Goal: Transaction & Acquisition: Purchase product/service

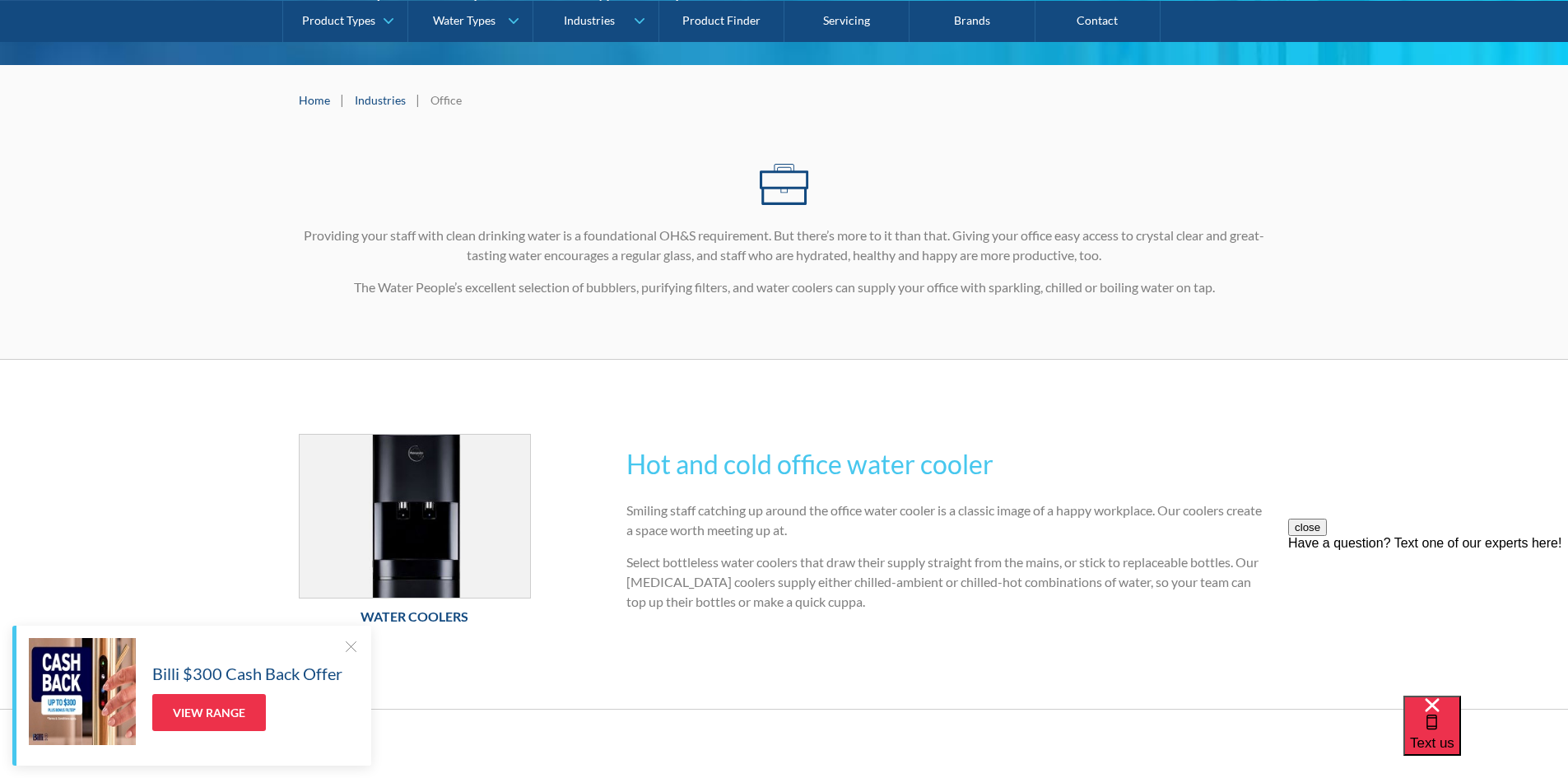
scroll to position [247, 0]
click at [415, 519] on img at bounding box center [415, 517] width 231 height 163
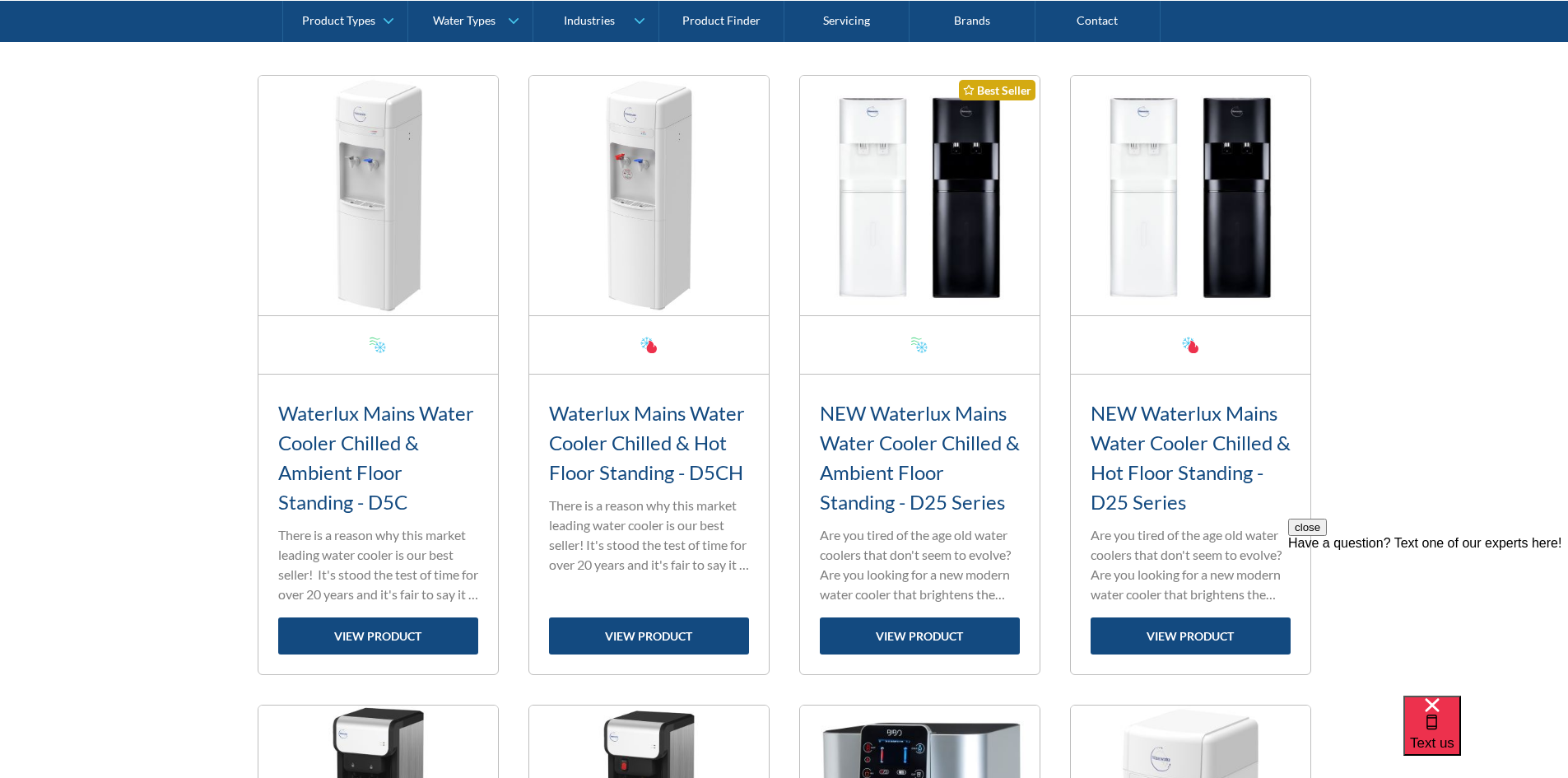
scroll to position [576, 0]
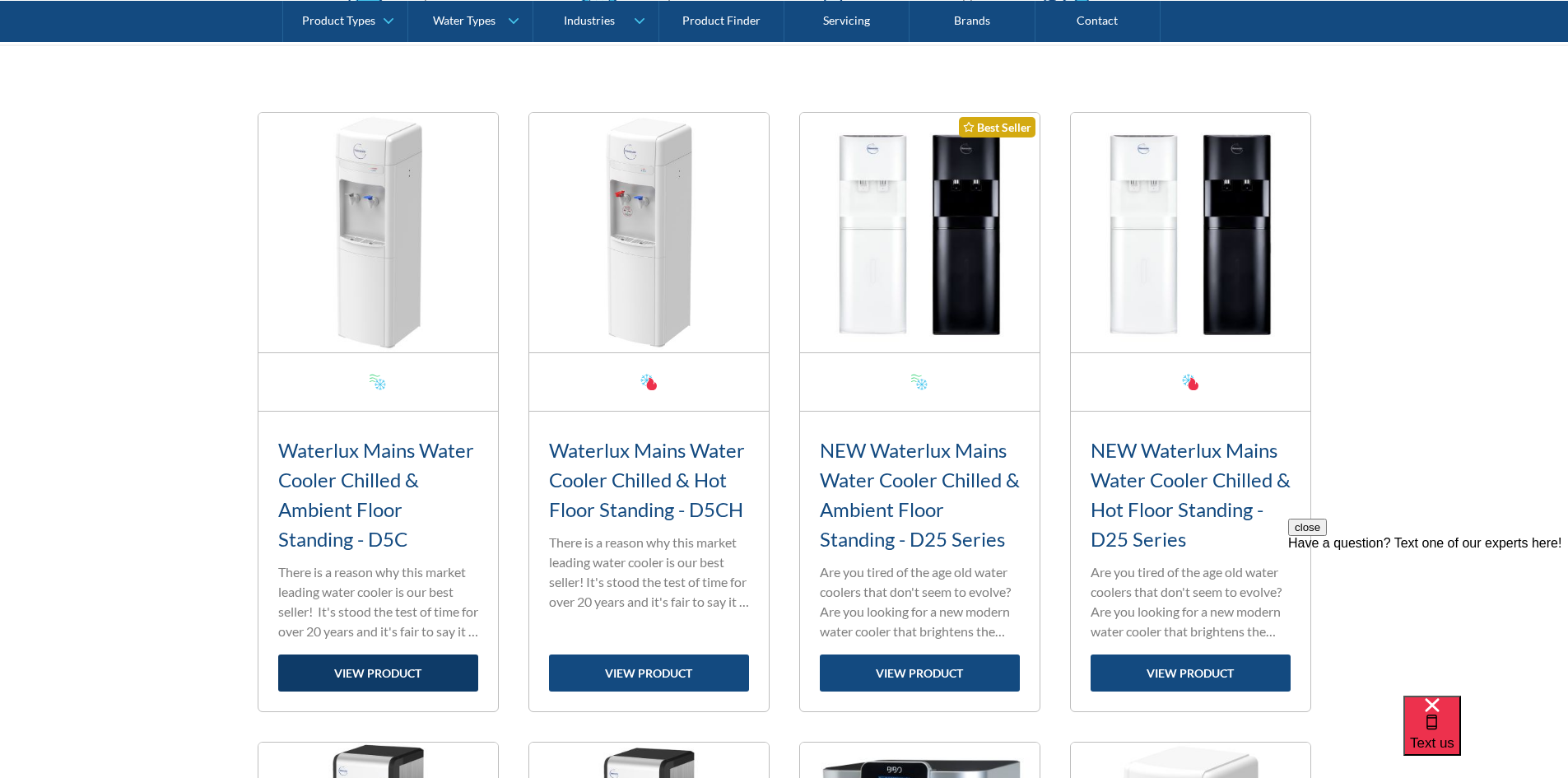
click at [415, 677] on link "view product" at bounding box center [379, 673] width 200 height 37
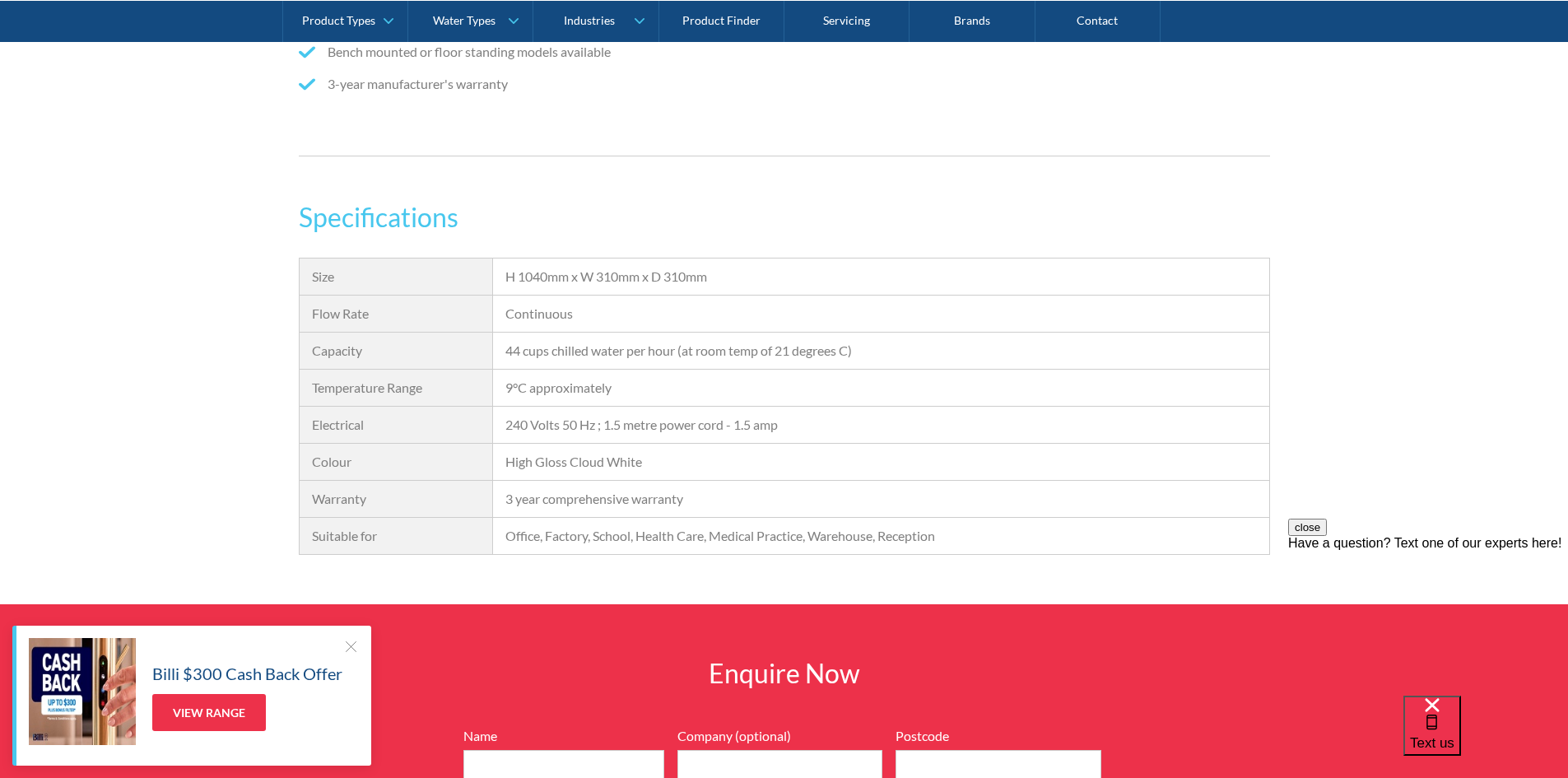
scroll to position [1400, 0]
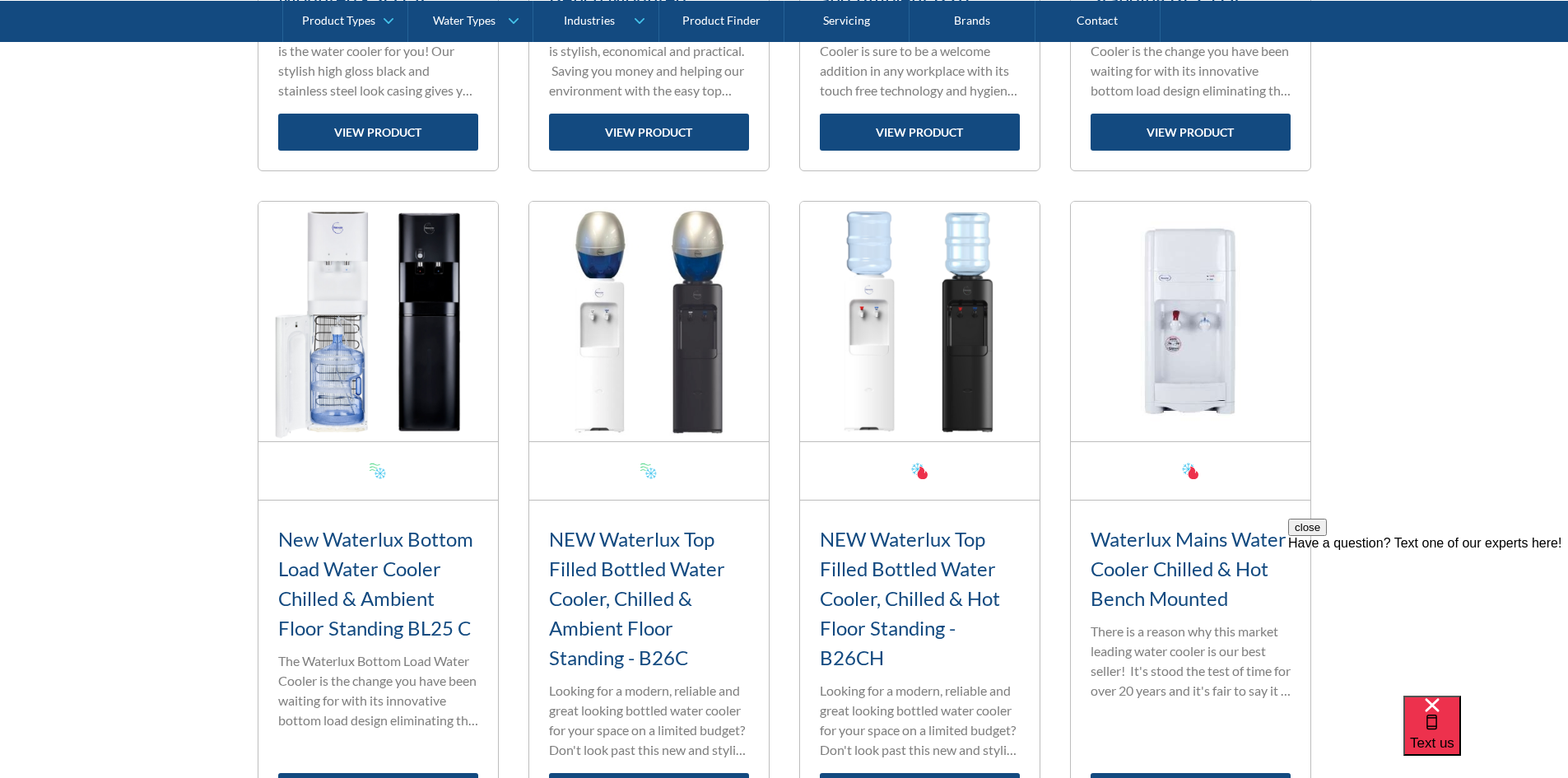
scroll to position [2141, 0]
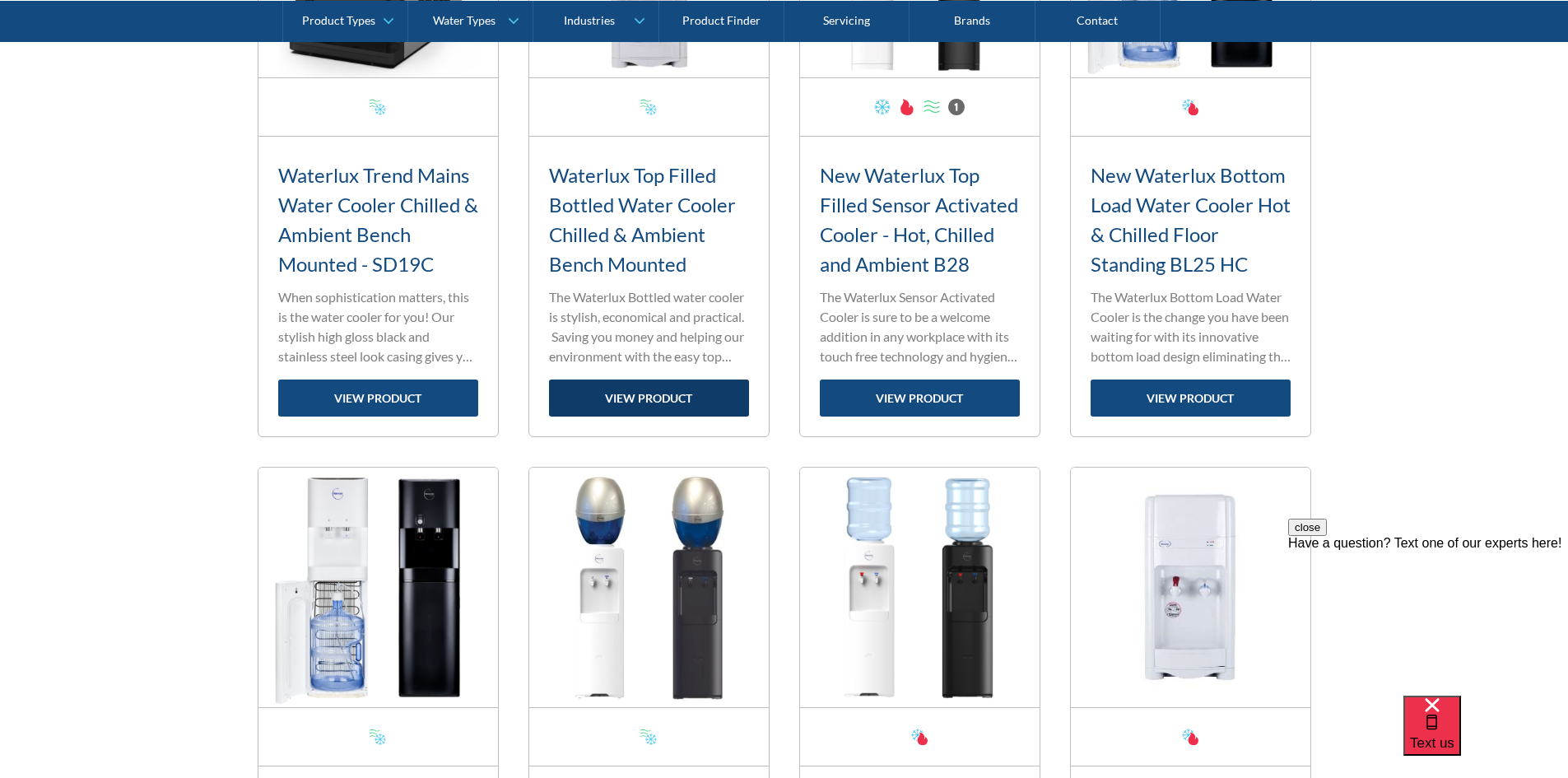
click at [652, 393] on link "view product" at bounding box center [649, 398] width 200 height 37
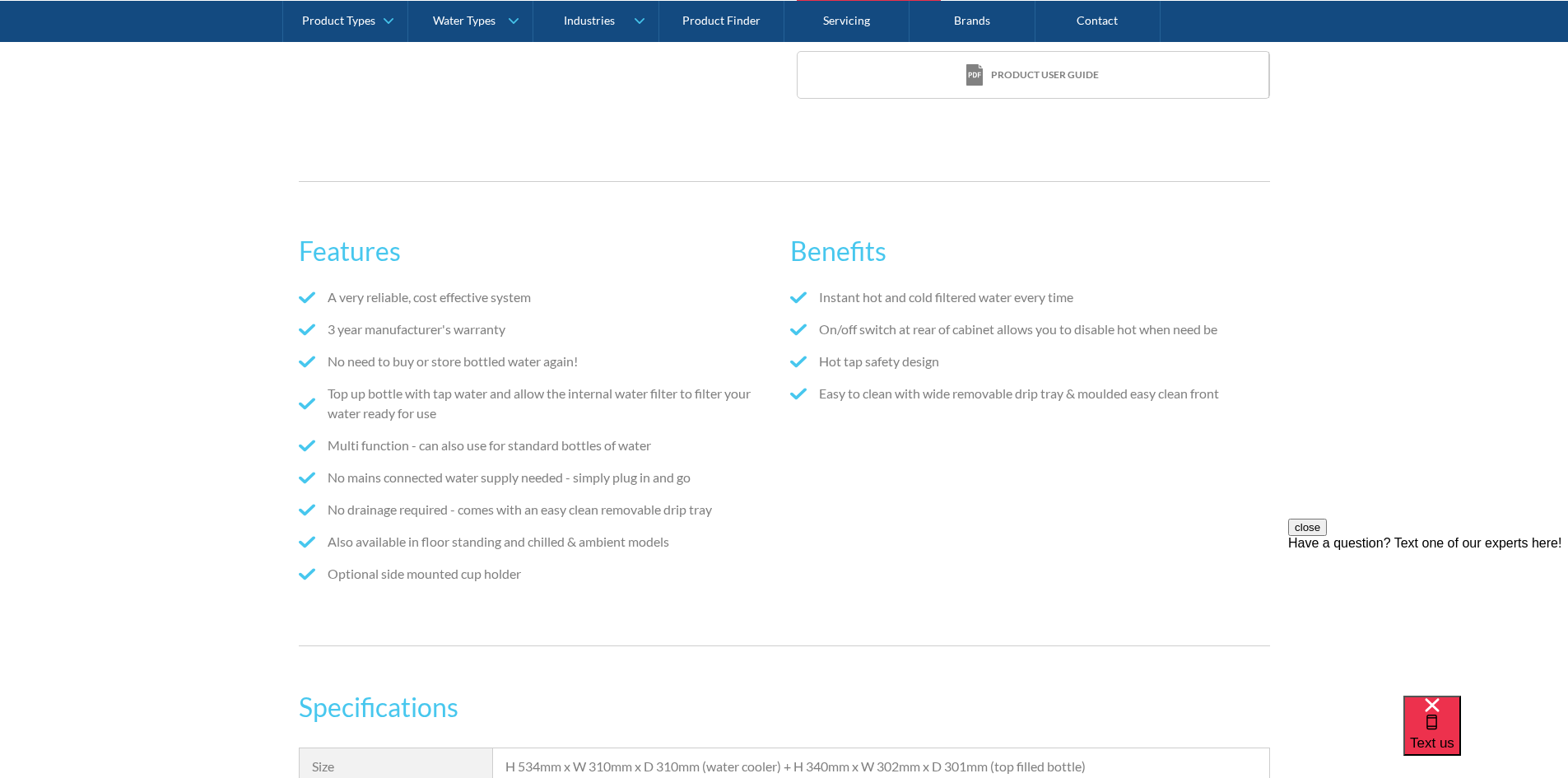
scroll to position [1152, 0]
